Goal: Task Accomplishment & Management: Complete application form

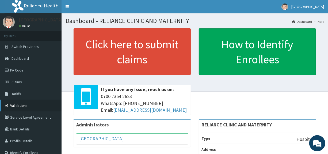
click at [21, 105] on link "Validations" at bounding box center [31, 106] width 62 height 12
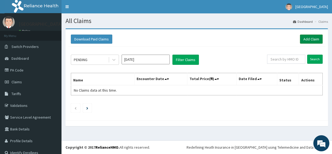
click at [304, 40] on link "Add Claim" at bounding box center [311, 39] width 23 height 9
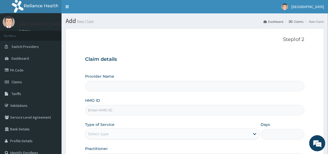
type input "RELIANCE CLINIC AND MATERNITY"
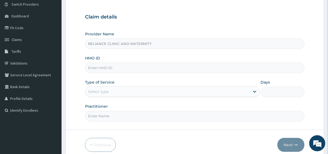
scroll to position [52, 0]
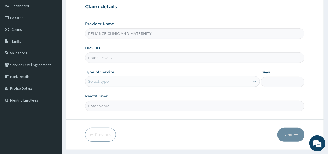
click at [126, 57] on input "HMO ID" at bounding box center [194, 57] width 219 height 10
type input "GTC/10119/D"
click at [184, 82] on div "Select type" at bounding box center [167, 81] width 164 height 9
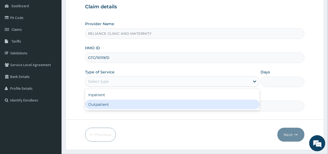
click at [129, 105] on div "Outpatient" at bounding box center [172, 105] width 174 height 10
type input "1"
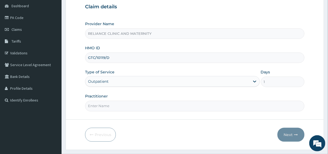
click at [138, 106] on input "Practitioner" at bounding box center [194, 106] width 219 height 10
type input "Dr Ibrahim"
click at [290, 134] on button "Next" at bounding box center [290, 135] width 27 height 14
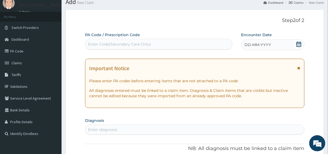
scroll to position [17, 0]
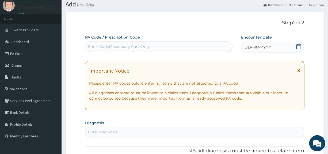
click at [299, 46] on icon at bounding box center [298, 46] width 5 height 5
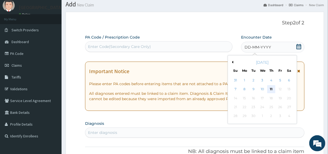
click at [271, 89] on div "11" at bounding box center [271, 89] width 8 height 8
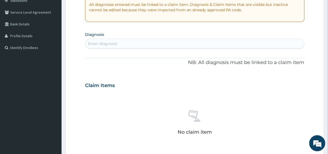
scroll to position [107, 0]
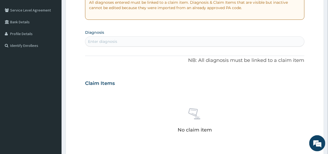
click at [129, 42] on div "Enter diagnosis" at bounding box center [194, 41] width 219 height 9
type input "PLASmodium fa"
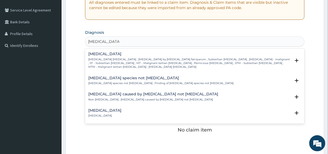
click at [120, 58] on p "Falciparum malaria , Malignant tertian malaria , Malaria by Plasmodium falcipar…" at bounding box center [189, 64] width 202 height 12
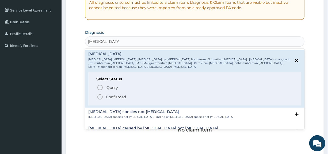
click at [116, 96] on p "Confirmed" at bounding box center [116, 96] width 20 height 5
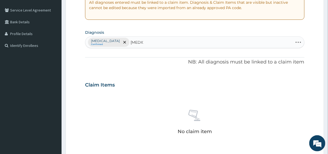
type input "gastroe"
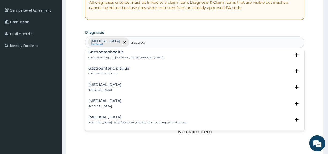
scroll to position [39, 0]
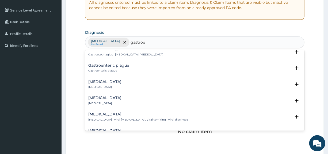
click at [121, 82] on h4 "Acute gastroenteritis" at bounding box center [104, 82] width 33 height 4
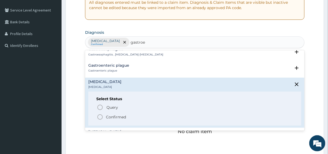
click at [113, 116] on p "Confirmed" at bounding box center [116, 116] width 20 height 5
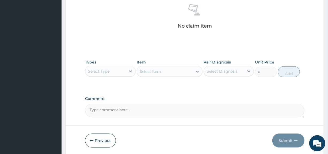
scroll to position [215, 0]
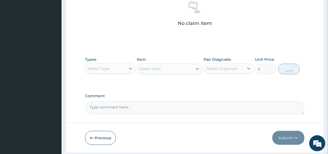
click at [113, 67] on div "Select Type" at bounding box center [105, 68] width 40 height 9
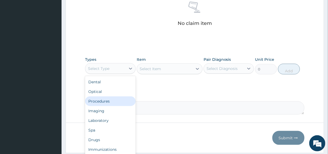
click at [105, 100] on div "Procedures" at bounding box center [110, 101] width 50 height 10
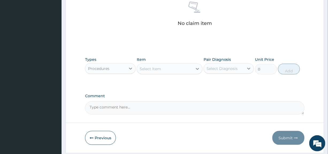
click at [171, 70] on div "Select Item" at bounding box center [165, 68] width 56 height 9
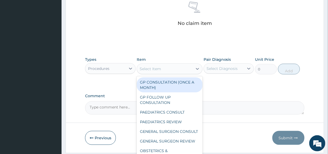
click at [169, 84] on div "GP CONSULTATION (ONCE A MONTH)" at bounding box center [170, 84] width 66 height 15
type input "3000"
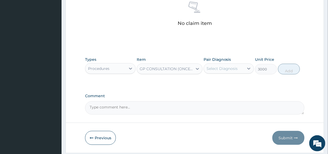
click at [222, 68] on div "Select Diagnosis" at bounding box center [222, 68] width 31 height 5
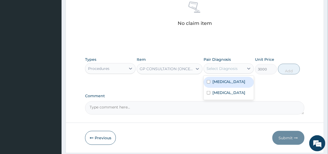
click at [227, 83] on label "Falciparum malaria" at bounding box center [228, 81] width 33 height 5
checkbox input "true"
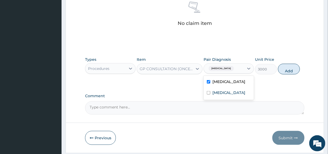
click at [289, 70] on button "Add" at bounding box center [289, 69] width 22 height 11
type input "0"
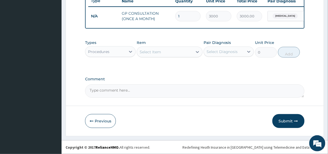
click at [118, 54] on div "Procedures" at bounding box center [105, 51] width 40 height 9
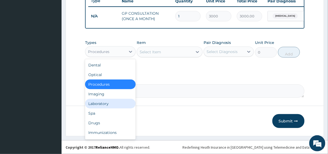
click at [112, 105] on div "Laboratory" at bounding box center [110, 104] width 50 height 10
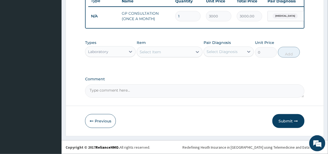
click at [169, 53] on div "Select Item" at bounding box center [165, 52] width 56 height 9
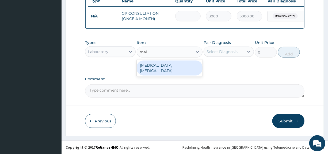
type input "mala"
click at [160, 67] on div "MALARIA PARASITE" at bounding box center [170, 67] width 66 height 15
type input "800"
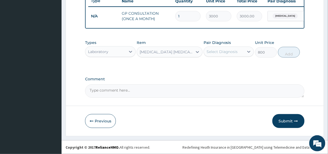
click at [229, 53] on div "Select Diagnosis" at bounding box center [222, 51] width 31 height 5
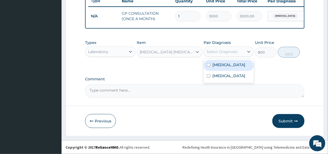
click at [228, 67] on label "Falciparum malaria" at bounding box center [228, 64] width 33 height 5
checkbox input "true"
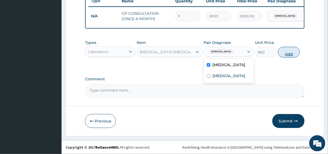
click at [290, 54] on button "Add" at bounding box center [289, 52] width 22 height 11
type input "0"
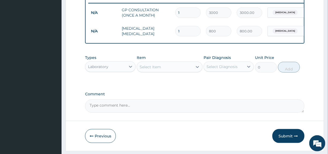
scroll to position [229, 0]
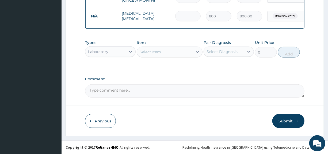
click at [117, 52] on div "Laboratory" at bounding box center [105, 51] width 40 height 9
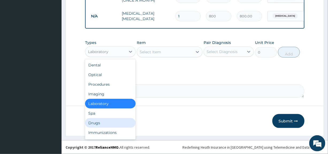
click at [103, 122] on div "Drugs" at bounding box center [110, 123] width 50 height 10
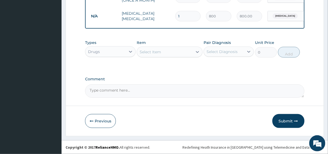
click at [157, 51] on div "Select Item" at bounding box center [150, 51] width 21 height 5
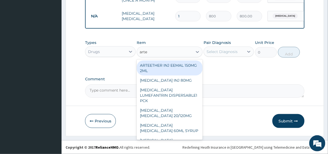
type input "artem"
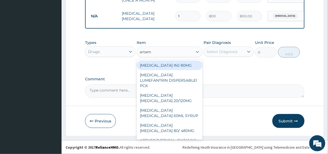
click at [166, 65] on div "ARTEMETHER INJ 80MG" at bounding box center [170, 65] width 66 height 10
type input "900"
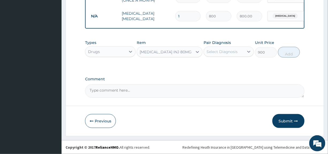
click at [227, 53] on div "Select Diagnosis" at bounding box center [222, 51] width 31 height 5
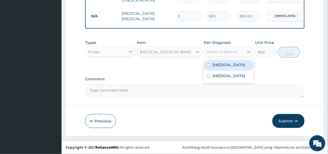
click at [227, 67] on label "Falciparum malaria" at bounding box center [228, 64] width 33 height 5
checkbox input "true"
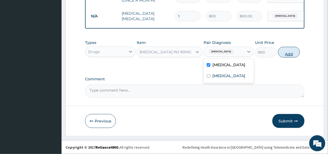
click at [289, 54] on button "Add" at bounding box center [289, 52] width 22 height 11
type input "0"
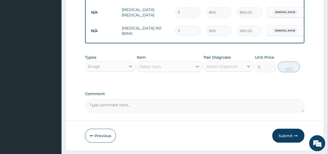
type input "0.00"
type input "3"
type input "2700.00"
type input "3"
click at [157, 69] on div "Select Item" at bounding box center [150, 66] width 21 height 5
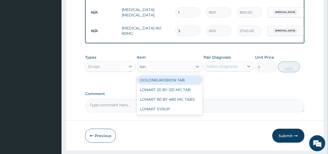
type input "lona"
click at [163, 85] on div "LONART 20 BY 120 MG TAB" at bounding box center [170, 80] width 66 height 10
type input "3000"
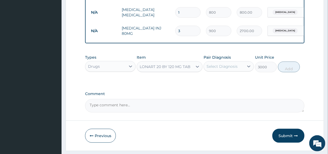
click at [225, 69] on div "Select Diagnosis" at bounding box center [222, 66] width 31 height 5
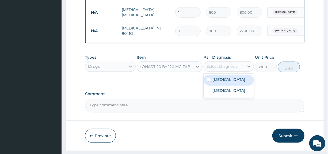
click at [227, 82] on label "Falciparum malaria" at bounding box center [228, 79] width 33 height 5
checkbox input "true"
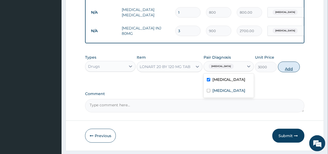
click at [292, 72] on button "Add" at bounding box center [289, 67] width 22 height 11
type input "0"
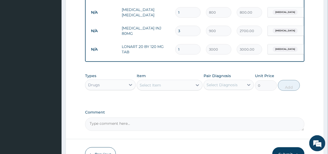
click at [155, 88] on div "Select Item" at bounding box center [150, 84] width 21 height 5
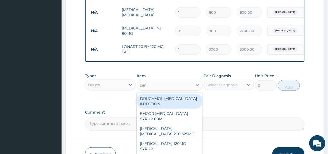
type input "parac"
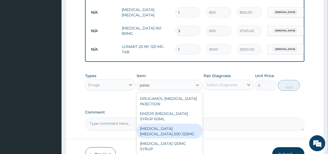
click at [161, 137] on div "IBUPROFEN PARACETAMOL 200 325MG" at bounding box center [170, 131] width 66 height 15
type input "120"
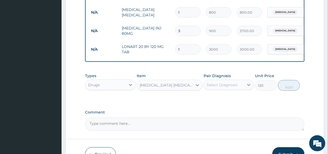
click at [222, 89] on div "Select Diagnosis" at bounding box center [224, 85] width 40 height 9
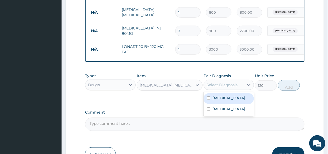
click at [224, 101] on label "Falciparum malaria" at bounding box center [228, 97] width 33 height 5
checkbox input "true"
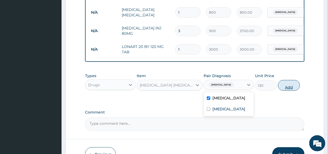
click at [291, 91] on button "Add" at bounding box center [289, 85] width 22 height 11
type input "0"
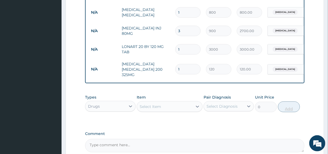
type input "10"
type input "1200.00"
type input "10"
click at [155, 109] on div "Select Item" at bounding box center [150, 106] width 21 height 5
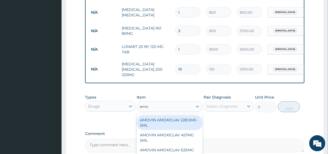
type input "amox"
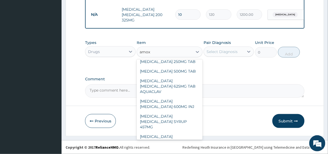
scroll to position [99, 0]
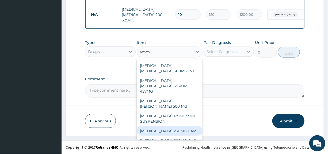
click at [163, 126] on div "AMOXYCILLIN 250MG CAP" at bounding box center [170, 131] width 66 height 10
type input "200"
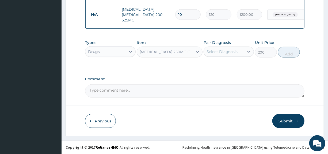
click at [229, 52] on div "Select Diagnosis" at bounding box center [222, 51] width 31 height 5
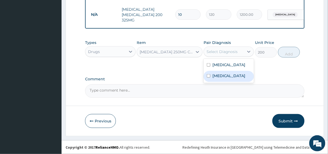
click at [225, 78] on label "Acute gastroenteritis" at bounding box center [228, 75] width 33 height 5
checkbox input "true"
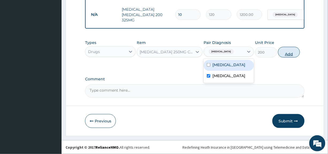
click at [290, 54] on button "Add" at bounding box center [289, 52] width 22 height 11
type input "0"
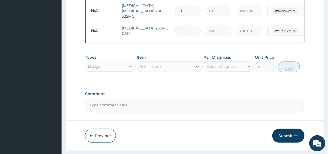
type input "0.00"
type input "2"
type input "400.00"
type input "20"
type input "4000.00"
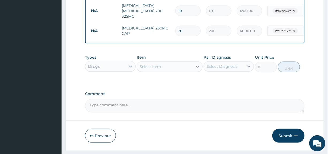
type input "20"
click at [159, 69] on div "Select Item" at bounding box center [150, 66] width 21 height 5
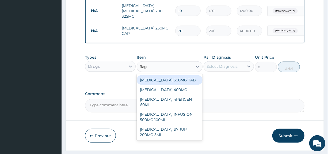
type input "flagy"
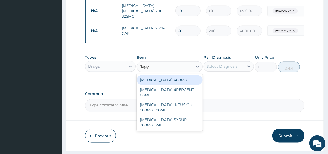
click at [159, 85] on div "FLAGYL 400MG" at bounding box center [170, 80] width 66 height 10
type input "80"
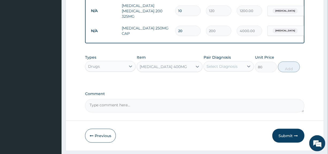
click at [234, 69] on div "Select Diagnosis" at bounding box center [222, 66] width 31 height 5
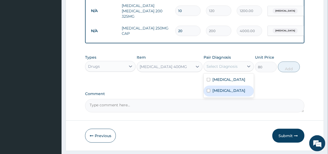
click at [230, 93] on label "Acute gastroenteritis" at bounding box center [228, 90] width 33 height 5
checkbox input "true"
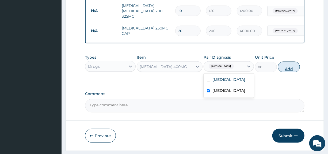
click at [291, 72] on button "Add" at bounding box center [289, 67] width 22 height 11
type input "0"
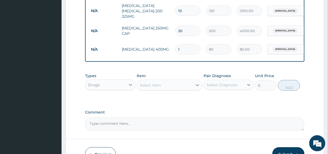
type input "0.00"
type input "2"
type input "160.00"
type input "20"
type input "1600.00"
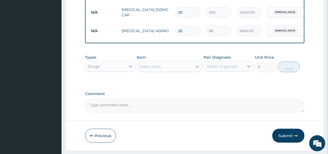
scroll to position [312, 0]
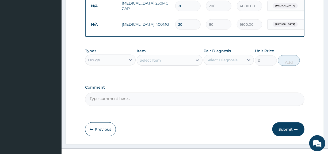
type input "20"
click at [286, 131] on button "Submit" at bounding box center [288, 129] width 32 height 14
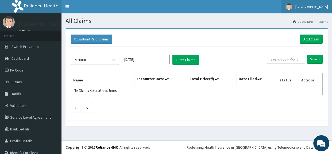
click at [317, 7] on span "[GEOGRAPHIC_DATA]" at bounding box center [312, 6] width 33 height 5
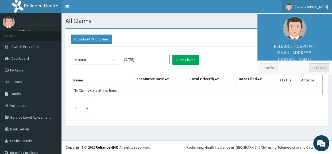
click at [318, 67] on link "Sign out" at bounding box center [319, 67] width 20 height 9
